Goal: Use online tool/utility: Utilize a website feature to perform a specific function

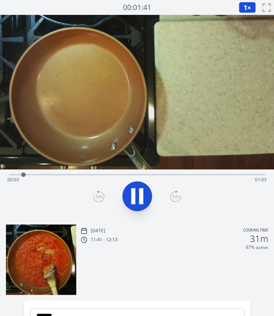
click at [136, 199] on icon at bounding box center [137, 196] width 21 height 21
click at [31, 176] on div "Time elapsed: 00:03 Time remaining: 01:02" at bounding box center [136, 180] width 259 height 12
click at [41, 175] on div "Time elapsed: 00:05 Time remaining: 01:01" at bounding box center [136, 180] width 259 height 12
click at [128, 196] on icon at bounding box center [137, 196] width 21 height 21
click at [135, 193] on icon at bounding box center [137, 196] width 21 height 21
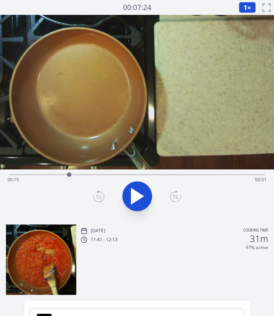
click at [57, 175] on div "Time elapsed: 00:15 Time remaining: 00:51" at bounding box center [136, 180] width 259 height 12
click at [124, 189] on button at bounding box center [137, 196] width 30 height 30
click at [129, 191] on icon at bounding box center [137, 196] width 21 height 21
click at [99, 192] on icon at bounding box center [98, 196] width 11 height 12
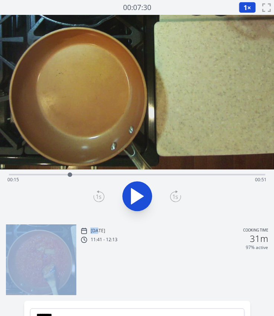
click at [99, 192] on icon at bounding box center [98, 196] width 11 height 12
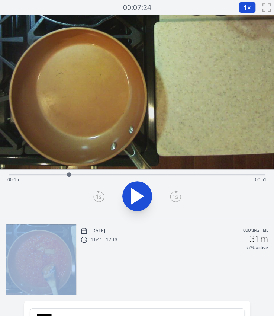
click at [99, 192] on icon at bounding box center [98, 196] width 11 height 12
click at [172, 194] on icon at bounding box center [175, 196] width 11 height 12
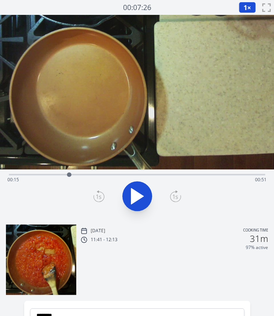
click at [101, 195] on icon at bounding box center [98, 196] width 11 height 12
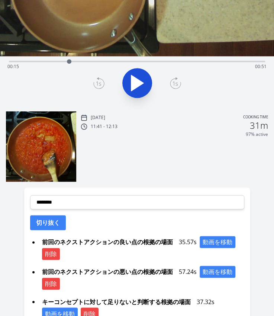
scroll to position [121, 0]
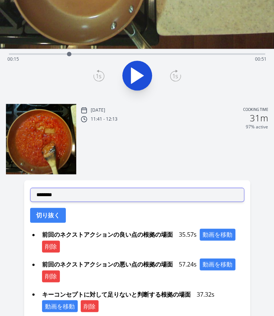
click at [70, 197] on select "**********" at bounding box center [137, 195] width 214 height 14
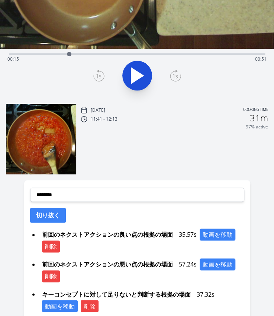
click at [17, 202] on div "Time elapsed: 00:15 Time remaining: 00:51" at bounding box center [137, 135] width 274 height 483
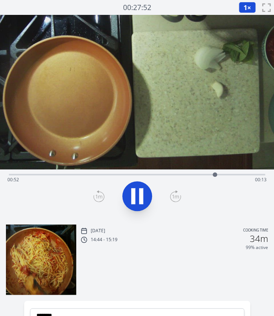
click at [52, 175] on div "Time elapsed: 00:52 Time remaining: 00:13" at bounding box center [136, 180] width 259 height 12
click at [74, 174] on div "Time elapsed: 00:12 Time remaining: 00:53" at bounding box center [136, 180] width 259 height 12
click at [140, 196] on icon at bounding box center [141, 196] width 4 height 16
click at [98, 194] on icon at bounding box center [98, 196] width 5 height 4
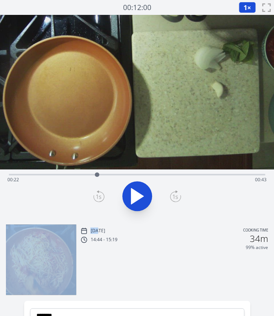
click at [98, 194] on icon at bounding box center [98, 196] width 5 height 4
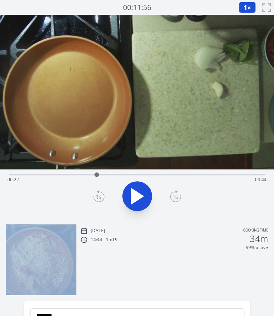
click at [98, 194] on icon at bounding box center [98, 196] width 5 height 4
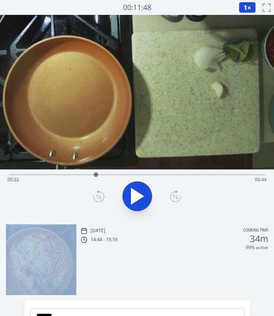
click at [98, 194] on icon at bounding box center [98, 196] width 5 height 4
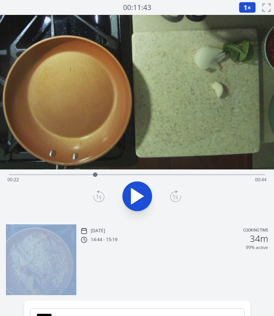
click at [98, 194] on icon at bounding box center [98, 196] width 5 height 4
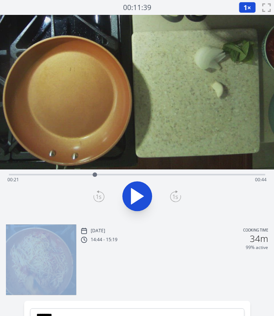
click at [98, 194] on icon at bounding box center [98, 196] width 5 height 4
click at [176, 200] on icon at bounding box center [175, 196] width 11 height 12
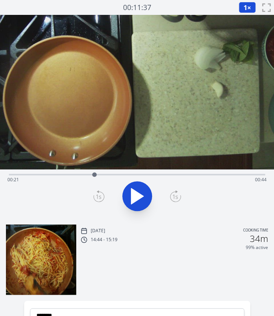
click at [100, 195] on icon at bounding box center [98, 196] width 11 height 12
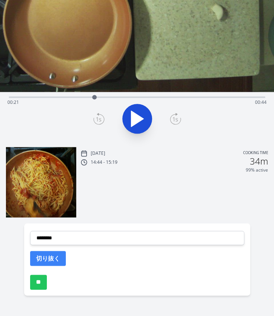
scroll to position [85, 0]
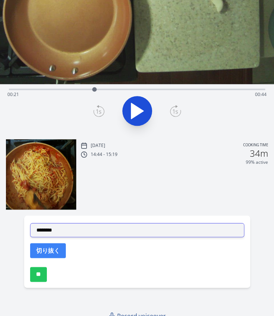
click at [70, 226] on select "**********" at bounding box center [137, 230] width 214 height 14
select select "**********"
click at [30, 223] on select "**********" at bounding box center [137, 230] width 214 height 14
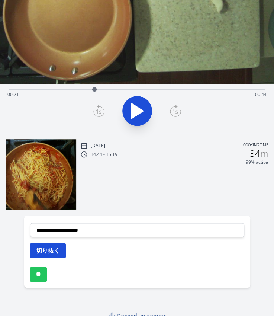
click at [53, 251] on button "切り抜く" at bounding box center [48, 250] width 36 height 15
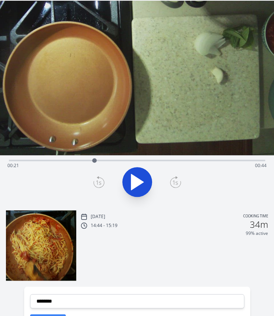
scroll to position [11, 0]
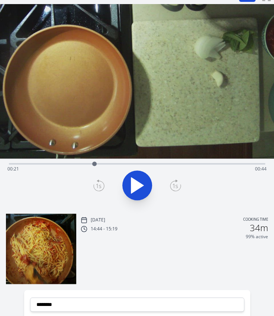
click at [218, 164] on div "Time elapsed: 00:21 Time remaining: 00:44" at bounding box center [136, 169] width 259 height 12
click at [140, 185] on icon at bounding box center [137, 186] width 12 height 16
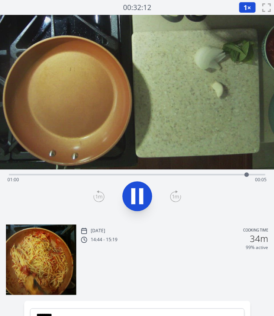
click at [140, 185] on button at bounding box center [137, 196] width 30 height 30
click at [93, 196] on div at bounding box center [136, 196] width 265 height 36
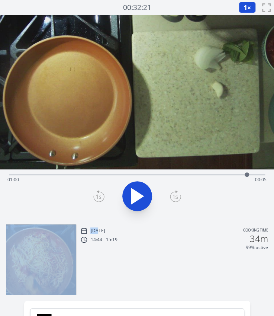
click at [93, 196] on div at bounding box center [136, 196] width 265 height 36
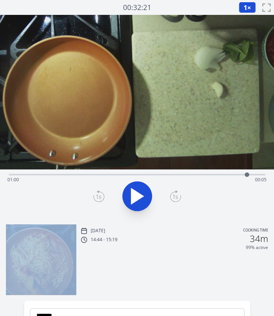
click at [93, 196] on div at bounding box center [136, 196] width 265 height 36
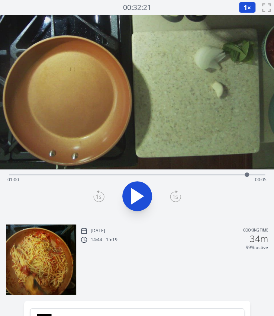
click at [101, 196] on icon at bounding box center [98, 196] width 11 height 12
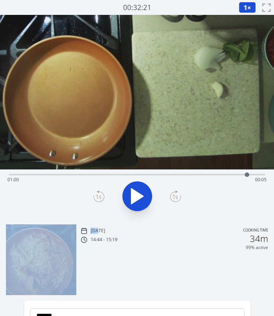
click at [101, 196] on icon at bounding box center [98, 196] width 11 height 12
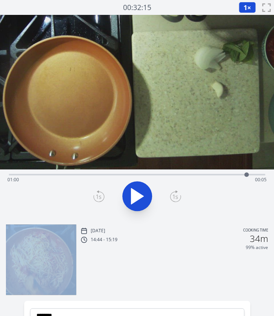
click at [101, 196] on icon at bounding box center [98, 196] width 11 height 12
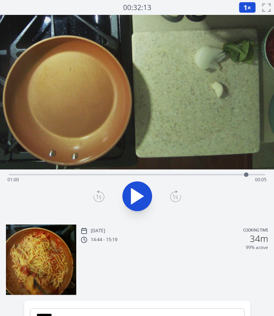
click at [237, 174] on div "Time elapsed: 01:00 Time remaining: 00:05" at bounding box center [136, 180] width 259 height 12
click at [146, 195] on icon at bounding box center [137, 196] width 21 height 21
click at [92, 195] on div at bounding box center [136, 196] width 265 height 36
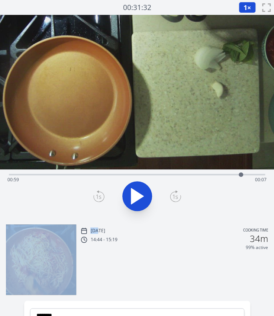
click at [92, 195] on div at bounding box center [136, 196] width 265 height 36
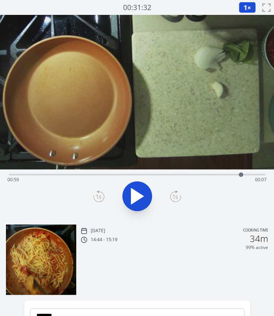
click at [103, 197] on icon at bounding box center [98, 196] width 11 height 12
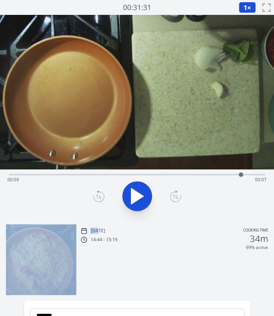
click at [103, 197] on icon at bounding box center [98, 196] width 11 height 12
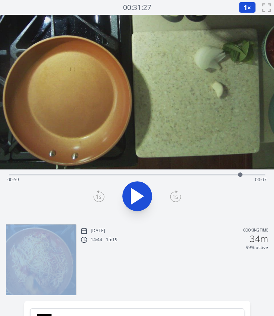
click at [103, 197] on icon at bounding box center [98, 196] width 11 height 12
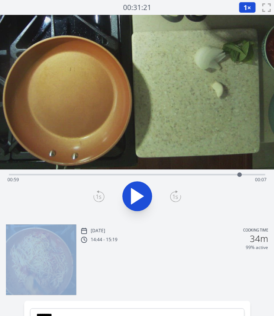
click at [103, 197] on icon at bounding box center [98, 196] width 11 height 12
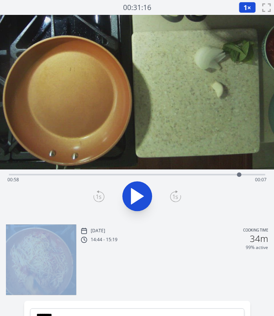
click at [103, 197] on icon at bounding box center [98, 196] width 11 height 12
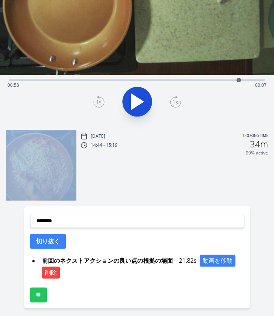
scroll to position [98, 0]
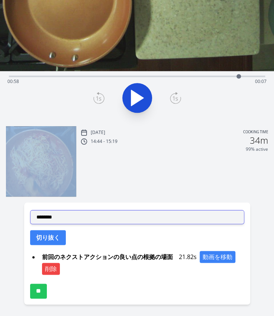
click at [81, 213] on select "**********" at bounding box center [137, 217] width 214 height 14
select select "**********"
click at [30, 210] on select "**********" at bounding box center [137, 217] width 214 height 14
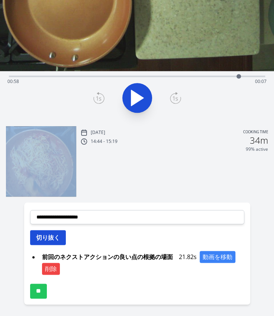
click at [57, 236] on button "切り抜く" at bounding box center [48, 237] width 36 height 15
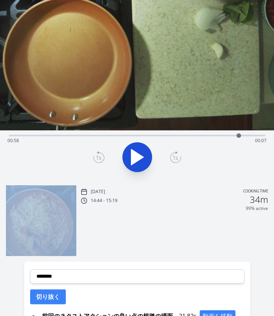
scroll to position [38, 0]
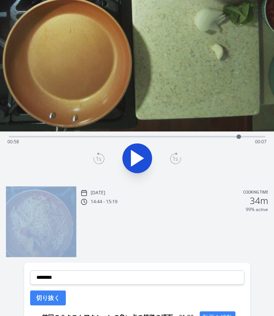
click at [242, 137] on div at bounding box center [238, 136] width 11 height 11
click at [247, 136] on div at bounding box center [241, 136] width 11 height 11
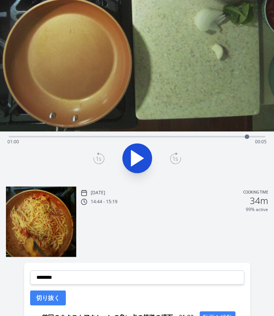
click at [96, 158] on icon at bounding box center [98, 158] width 11 height 12
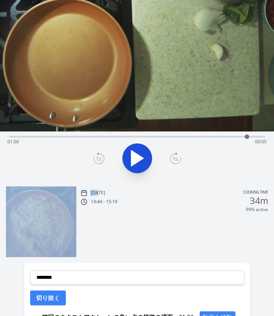
click at [96, 158] on icon at bounding box center [98, 158] width 11 height 12
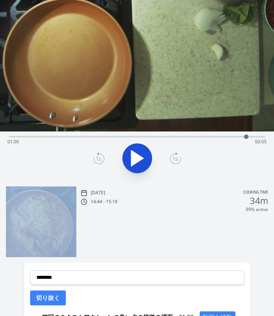
click at [96, 158] on icon at bounding box center [98, 158] width 11 height 12
click at [138, 161] on icon at bounding box center [137, 158] width 12 height 16
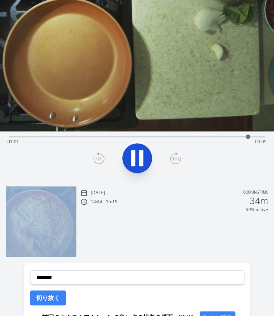
click at [138, 161] on icon at bounding box center [137, 158] width 21 height 21
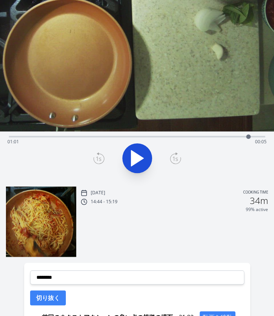
click at [101, 156] on icon at bounding box center [98, 158] width 11 height 12
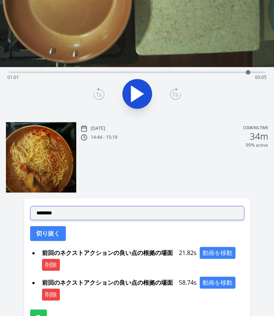
click at [67, 209] on select "**********" at bounding box center [137, 213] width 214 height 14
select select "**********"
click at [30, 206] on select "**********" at bounding box center [137, 213] width 214 height 14
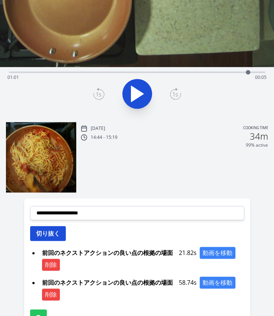
click at [52, 236] on button "切り抜く" at bounding box center [48, 233] width 36 height 15
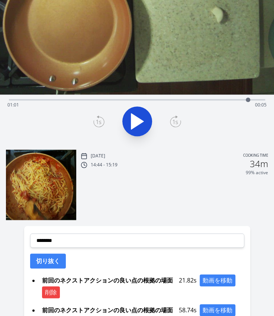
scroll to position [42, 0]
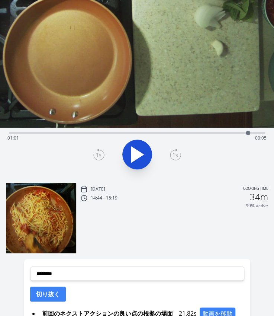
click at [66, 133] on div "Time elapsed: 01:01 Time remaining: 00:05" at bounding box center [136, 138] width 259 height 12
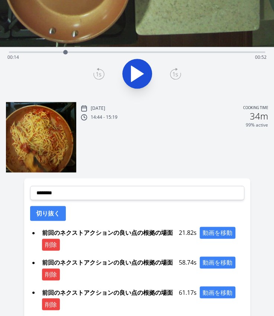
scroll to position [133, 0]
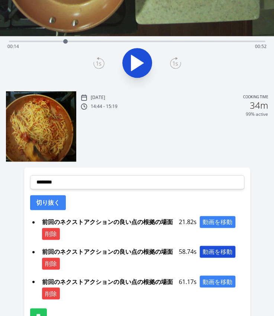
click at [215, 252] on button "動画を移動" at bounding box center [218, 252] width 36 height 12
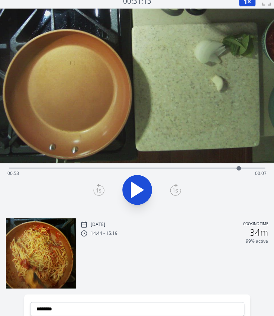
scroll to position [0, 0]
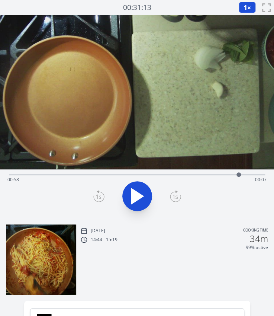
click at [72, 175] on div "Time elapsed: 00:58 Time remaining: 00:07" at bounding box center [136, 180] width 259 height 12
click at [60, 175] on div "Time elapsed: 00:58 Time remaining: 00:07" at bounding box center [136, 180] width 259 height 12
click at [140, 193] on icon at bounding box center [137, 196] width 21 height 21
click at [131, 191] on icon at bounding box center [133, 196] width 4 height 16
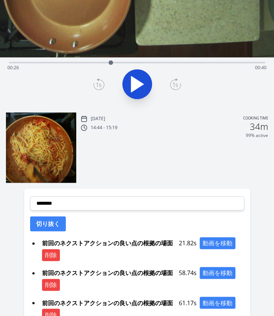
scroll to position [112, 0]
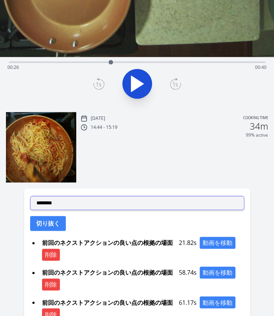
click at [86, 197] on select "**********" at bounding box center [137, 203] width 214 height 14
select select "**********"
click at [30, 196] on select "**********" at bounding box center [137, 203] width 214 height 14
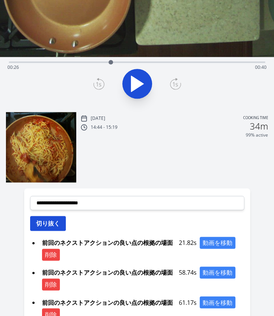
click at [59, 219] on button "切り抜く" at bounding box center [48, 223] width 36 height 15
select select
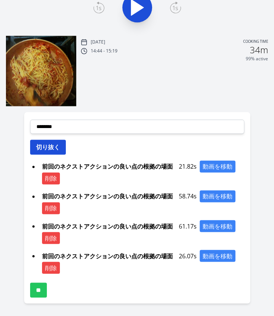
scroll to position [189, 0]
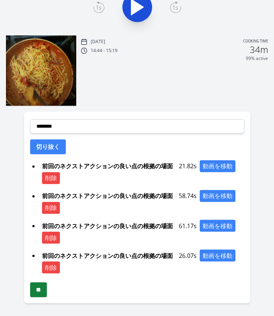
click at [36, 290] on input "**" at bounding box center [38, 289] width 17 height 15
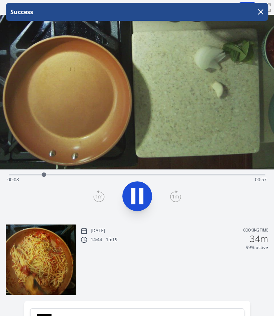
click at [144, 176] on div "Time elapsed: 00:08 Time remaining: 00:57" at bounding box center [136, 180] width 259 height 12
click at [259, 10] on icon "button" at bounding box center [261, 12] width 4 height 4
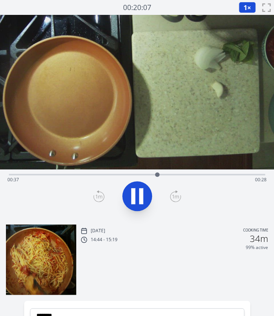
click at [199, 175] on div "Time elapsed: 00:37 Time remaining: 00:28" at bounding box center [136, 180] width 259 height 12
click at [138, 195] on icon at bounding box center [137, 196] width 21 height 21
